Goal: Transaction & Acquisition: Subscribe to service/newsletter

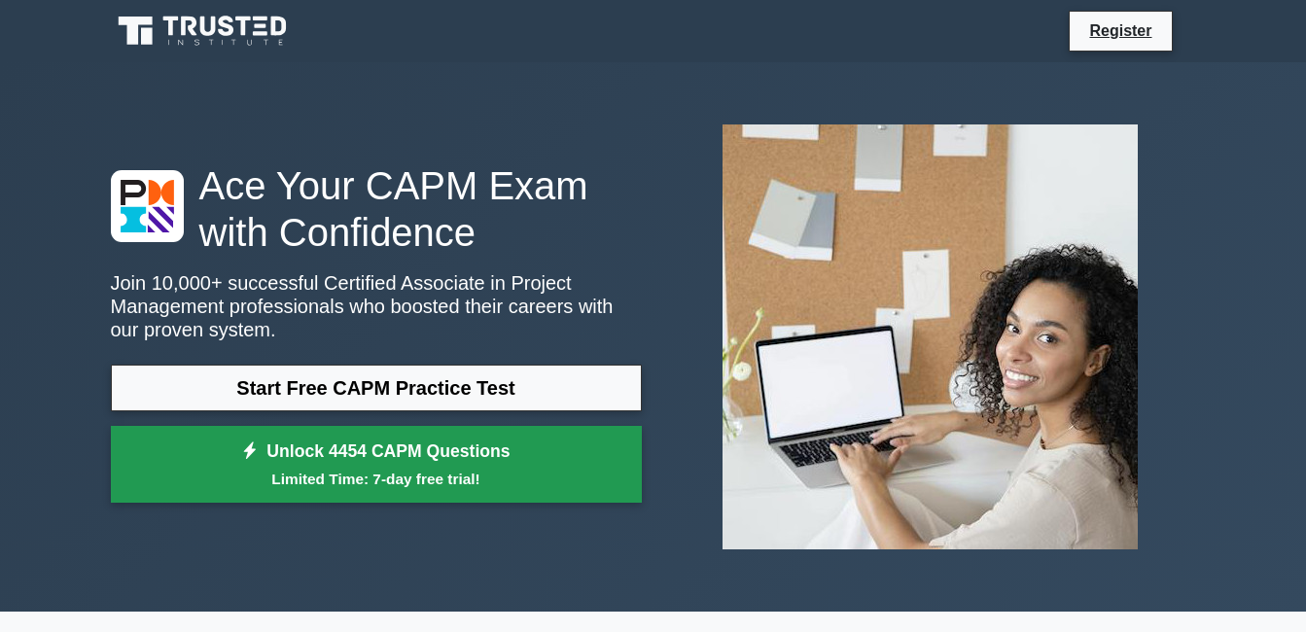
click at [410, 456] on link "Unlock 4454 CAPM Questions Limited Time: 7-day free trial!" at bounding box center [376, 465] width 531 height 78
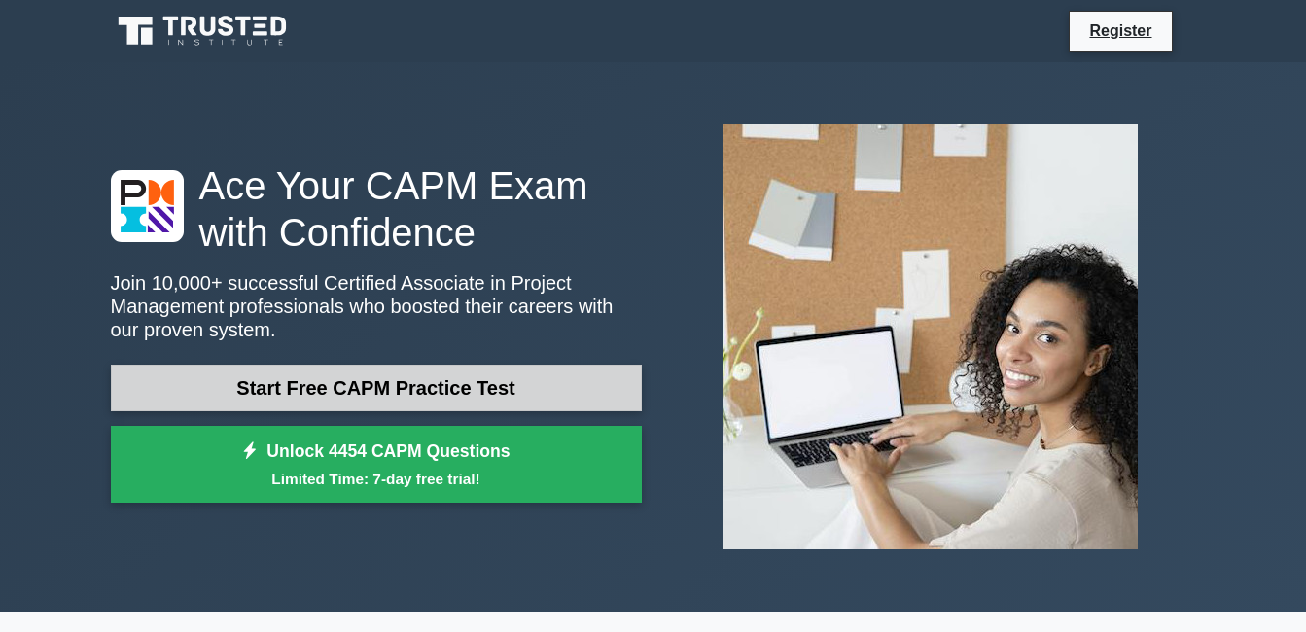
click at [271, 403] on link "Start Free CAPM Practice Test" at bounding box center [376, 388] width 531 height 47
